Goal: Find specific page/section: Find specific page/section

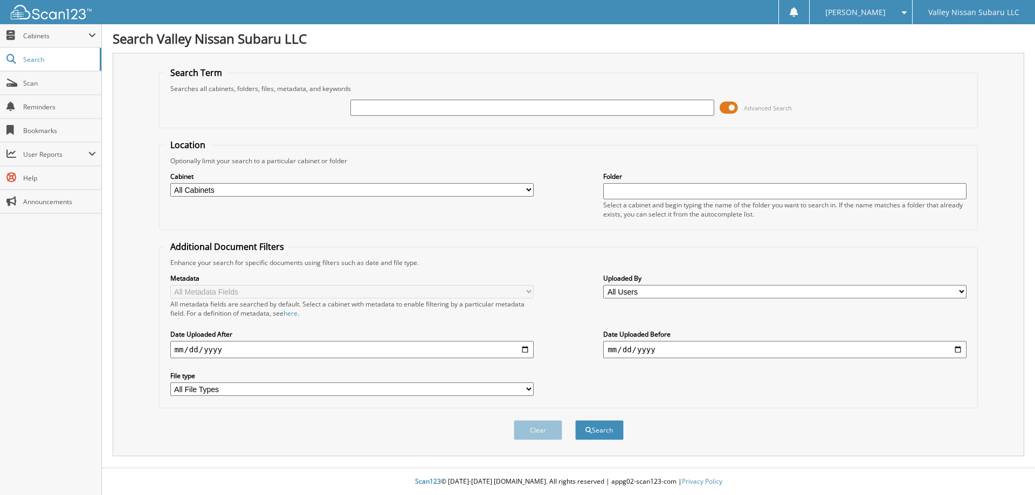
click at [425, 113] on input "text" at bounding box center [531, 108] width 363 height 16
type input "S3268651"
click at [575, 420] on button "Search" at bounding box center [599, 430] width 48 height 20
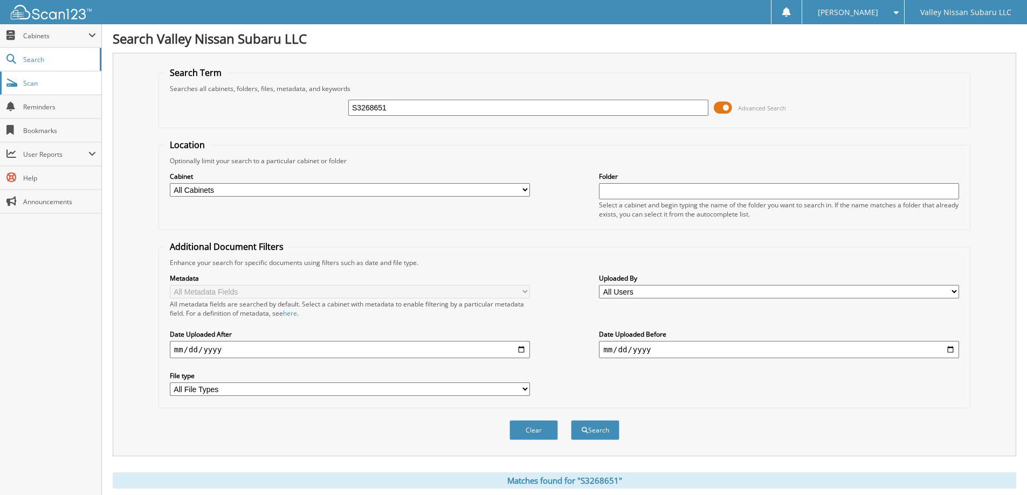
click at [42, 81] on span "Scan" at bounding box center [59, 83] width 73 height 9
